Goal: Browse casually

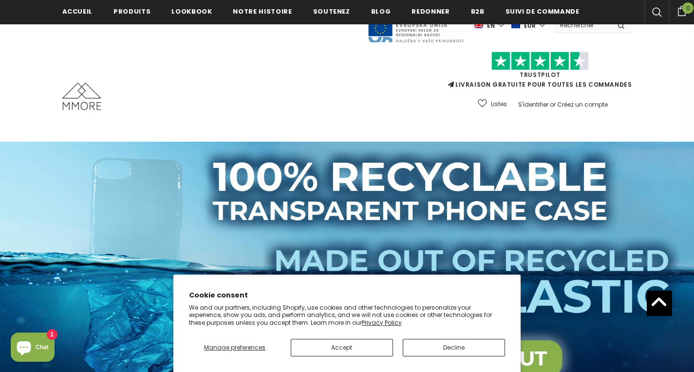
scroll to position [5047, 0]
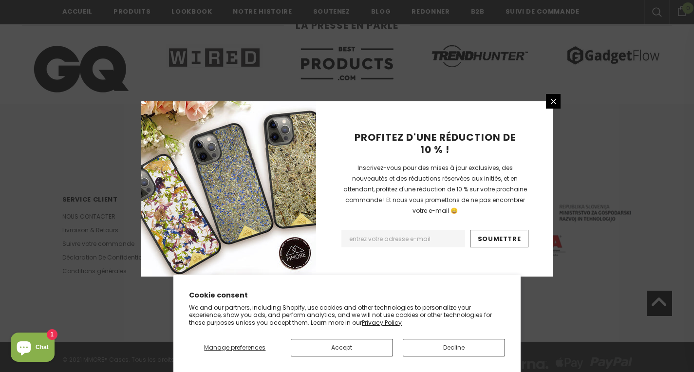
click at [347, 315] on p "We and our partners, including Shopify, use cookies and other technologies to p…" at bounding box center [347, 315] width 316 height 23
